Goal: Information Seeking & Learning: Learn about a topic

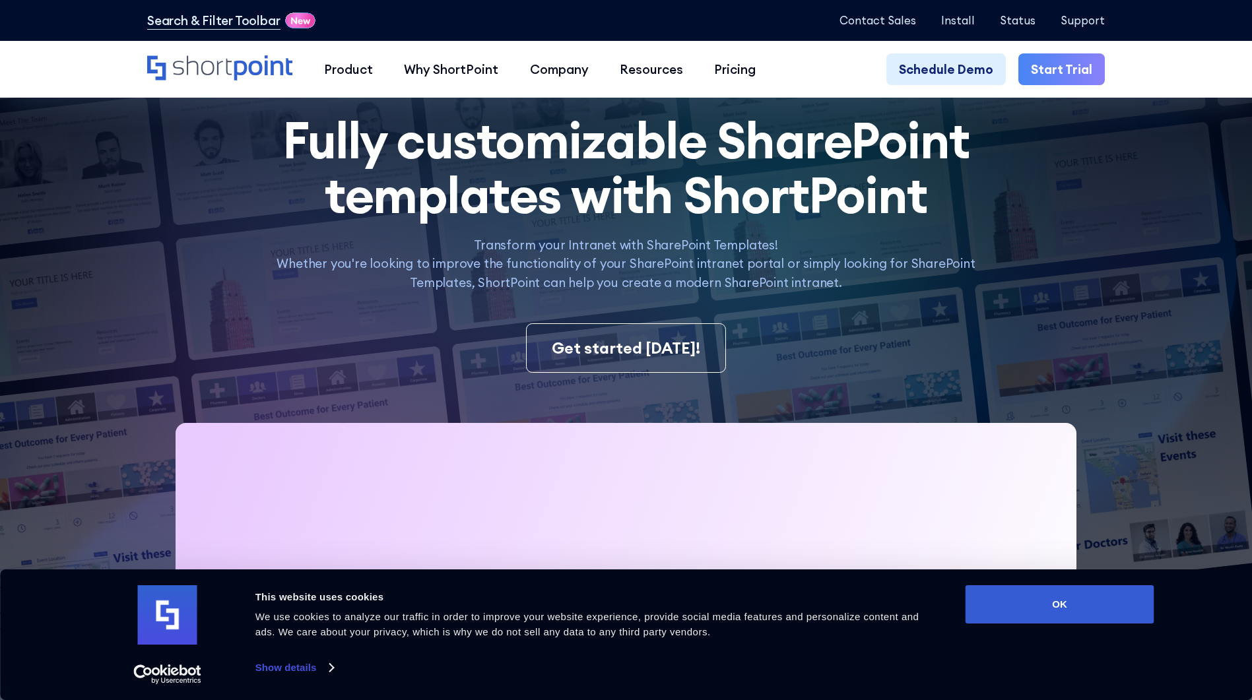
scroll to position [153, 0]
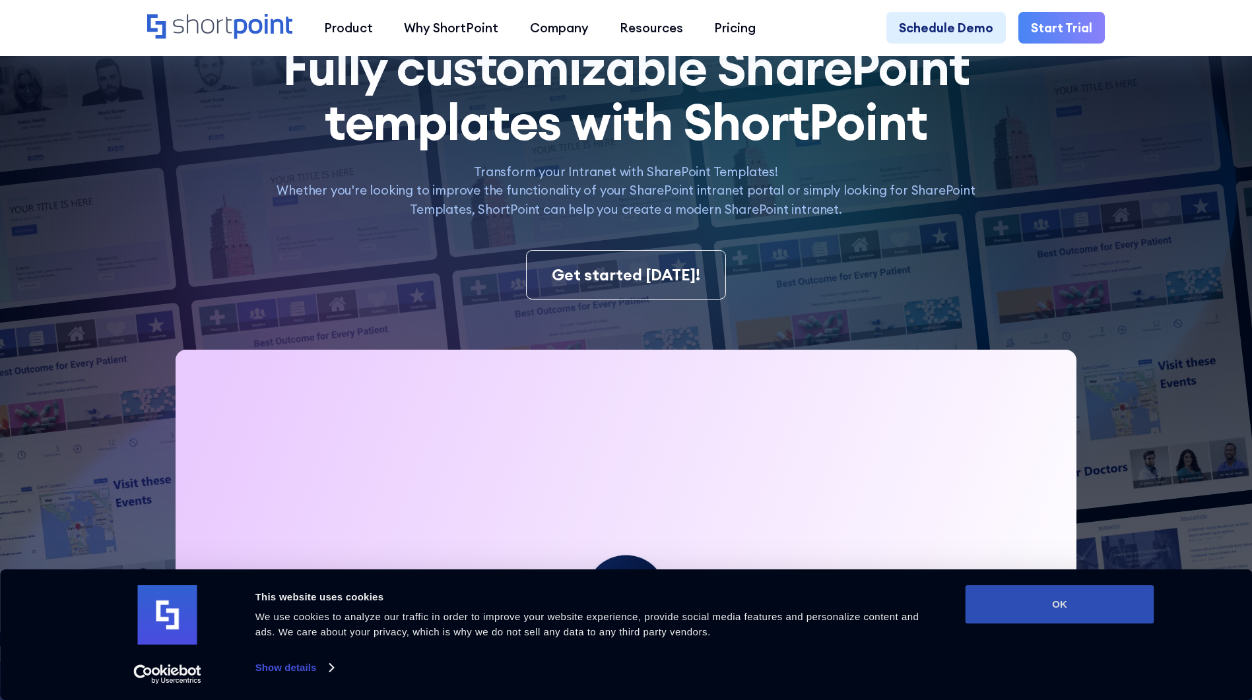
click at [1037, 602] on button "OK" at bounding box center [1060, 605] width 189 height 38
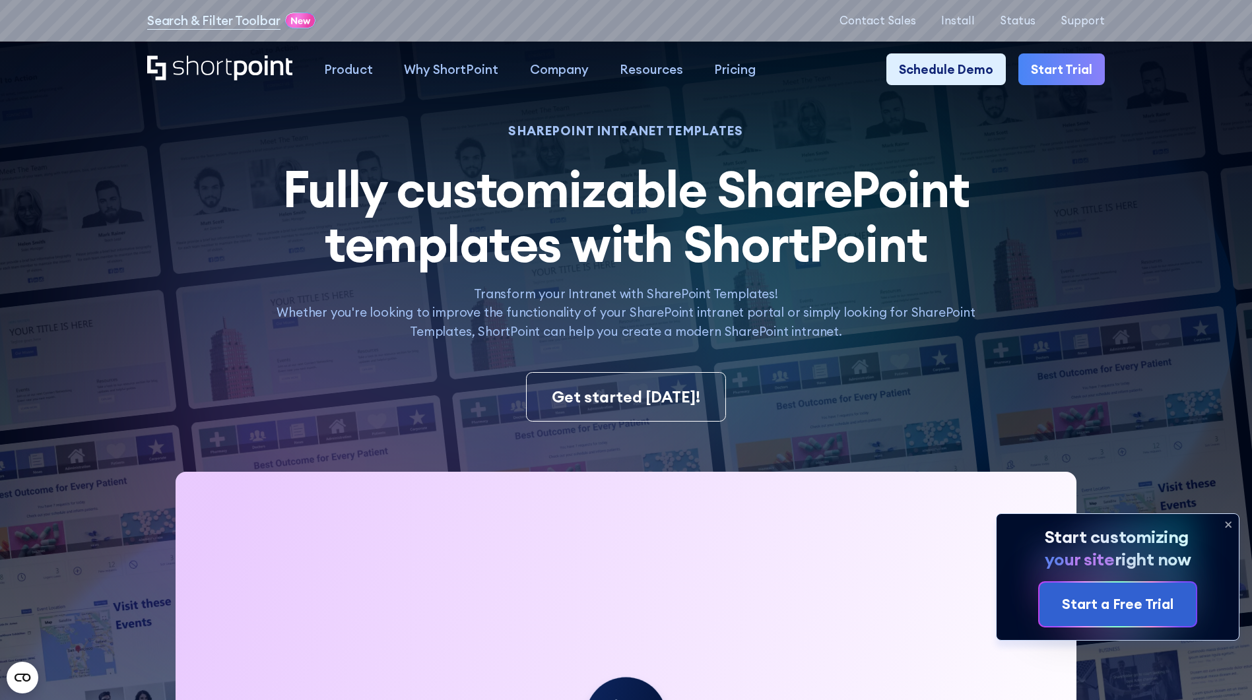
scroll to position [0, 0]
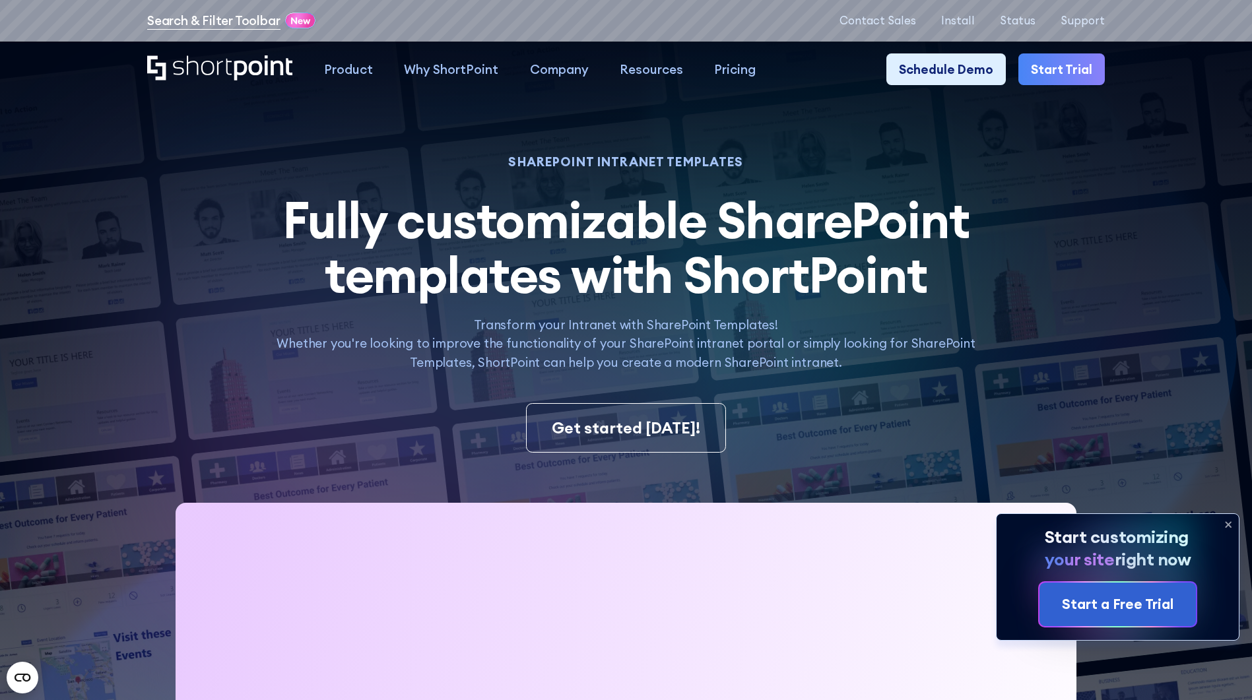
click at [188, 25] on link "Search & Filter Toolbar" at bounding box center [213, 20] width 133 height 18
